Goal: Check status

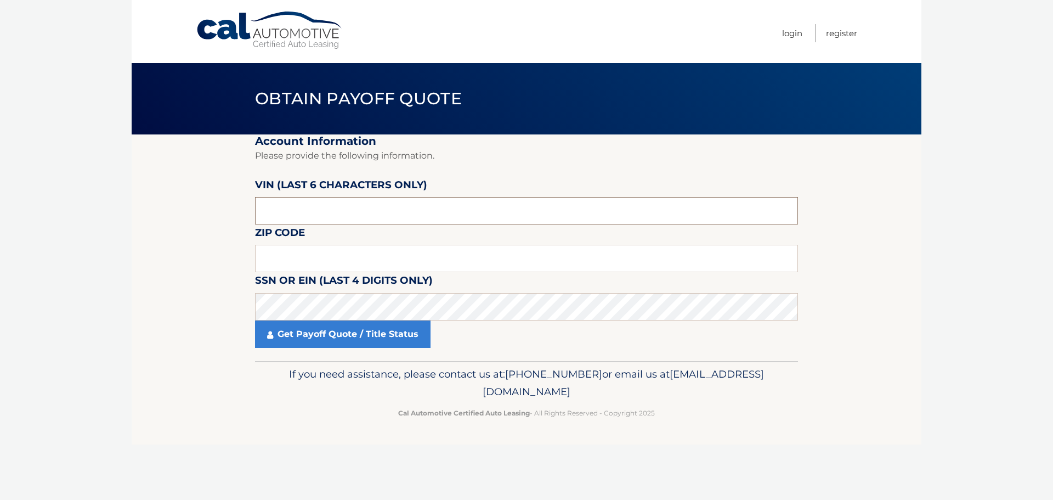
click at [460, 210] on input "text" at bounding box center [526, 210] width 543 height 27
type input "738425"
type input "11758"
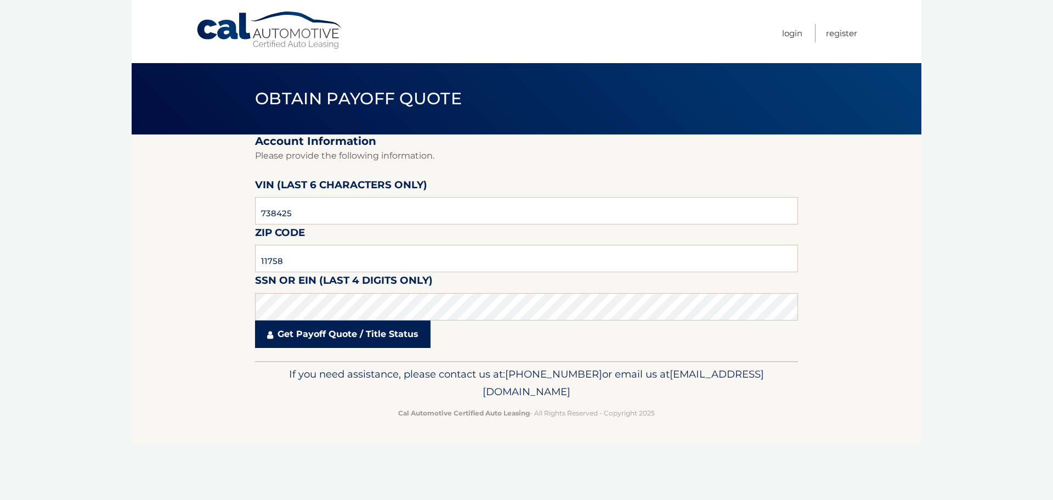
click at [340, 339] on link "Get Payoff Quote / Title Status" at bounding box center [343, 333] width 176 height 27
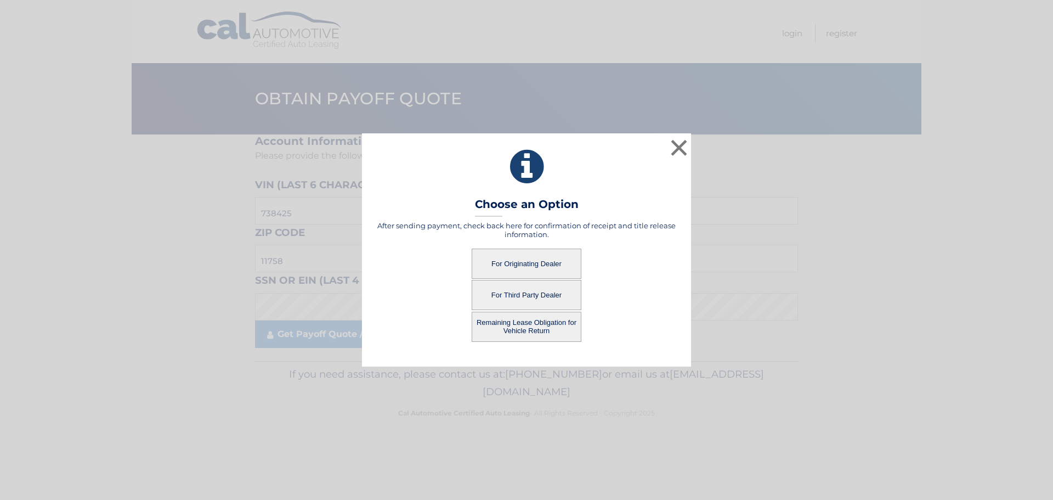
click at [530, 263] on button "For Originating Dealer" at bounding box center [527, 263] width 110 height 30
click at [516, 263] on button "For Originating Dealer" at bounding box center [527, 263] width 110 height 30
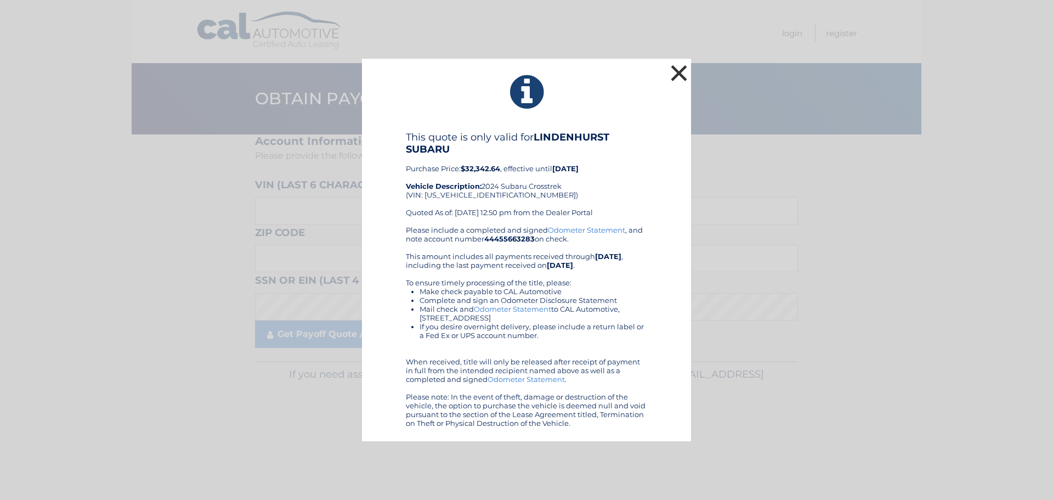
click at [683, 72] on button "×" at bounding box center [679, 73] width 22 height 22
